Goal: Complete application form

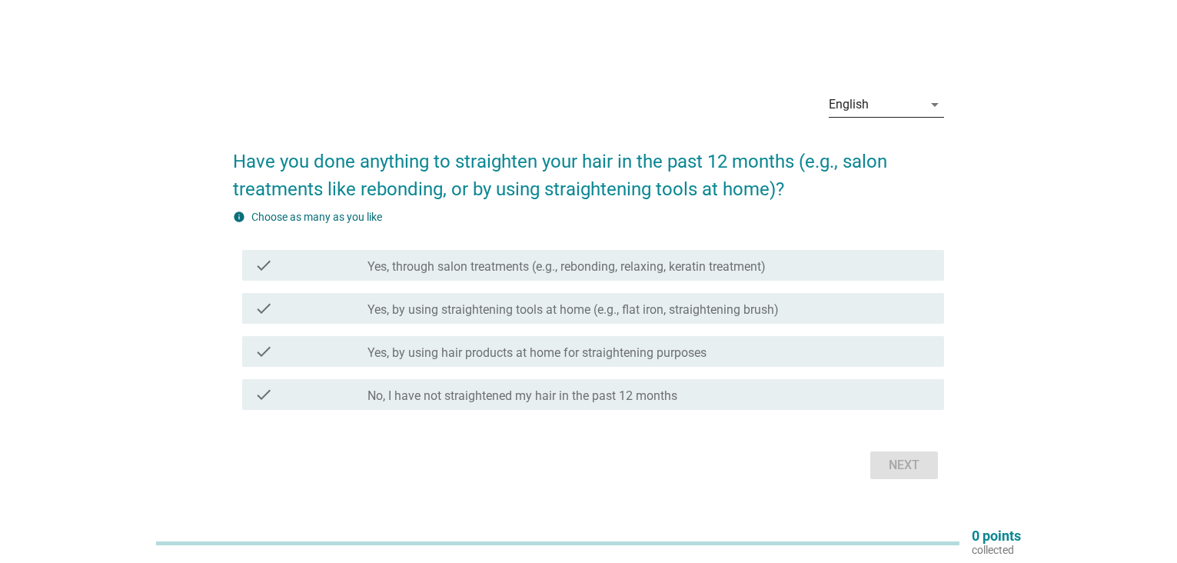
click at [903, 111] on div "English" at bounding box center [875, 104] width 94 height 25
click at [904, 154] on div "Bahasa Melayu" at bounding box center [886, 153] width 91 height 18
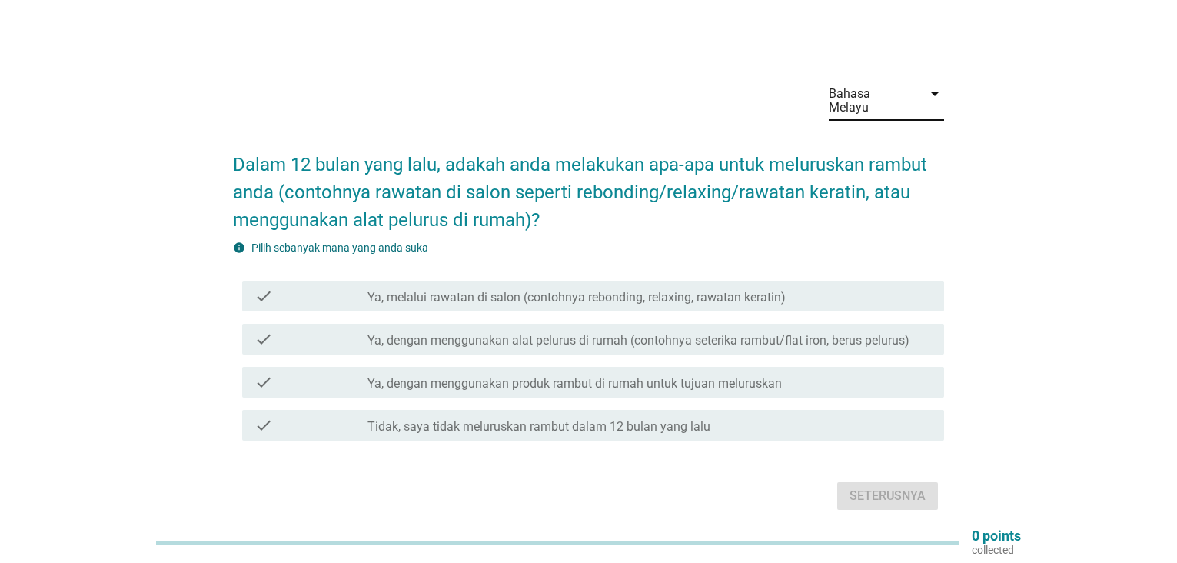
click at [655, 419] on label "Tidak, saya tidak meluruskan rambut dalam 12 bulan yang lalu" at bounding box center [538, 426] width 343 height 15
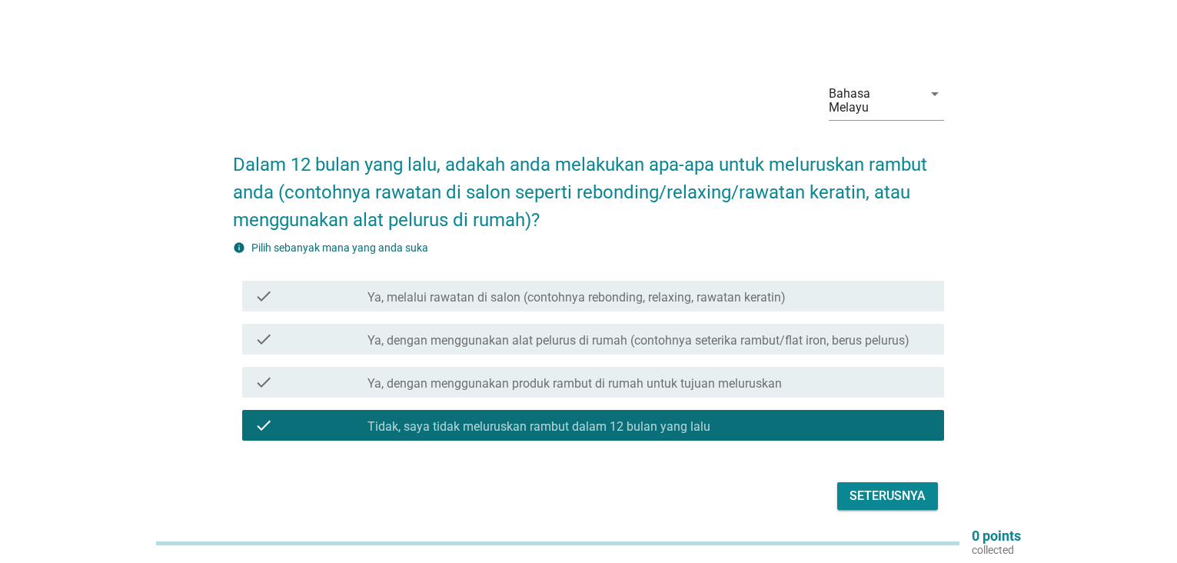
click at [900, 496] on div "Seterusnya" at bounding box center [588, 495] width 711 height 37
click at [896, 486] on div "Seterusnya" at bounding box center [887, 495] width 76 height 18
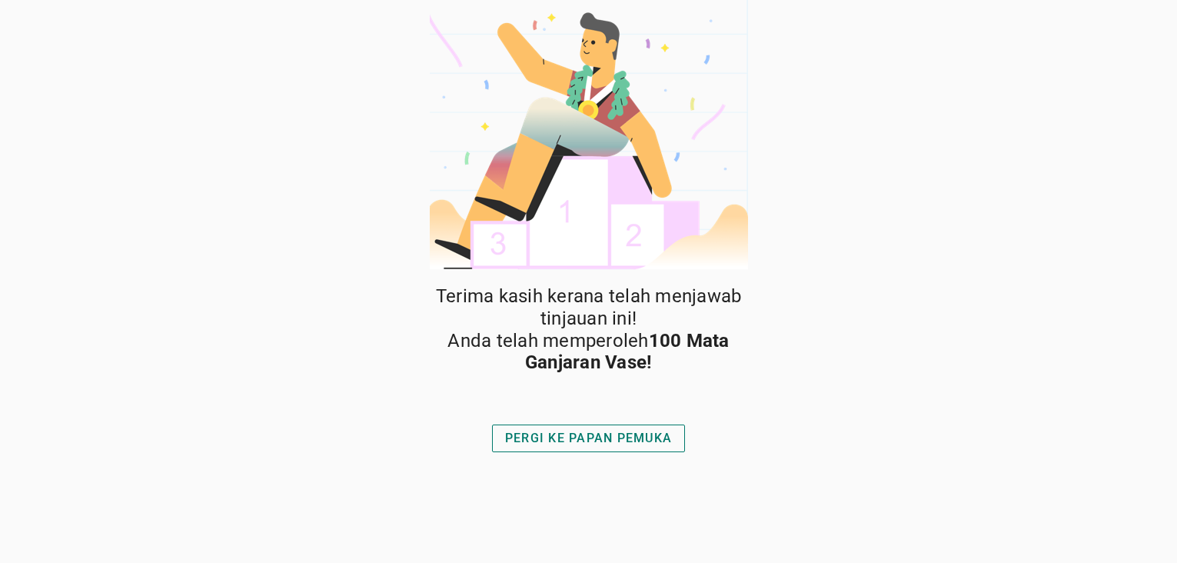
click at [555, 445] on div "PERGI KE PAPAN PEMUKA" at bounding box center [588, 438] width 167 height 18
